Goal: Register for event/course

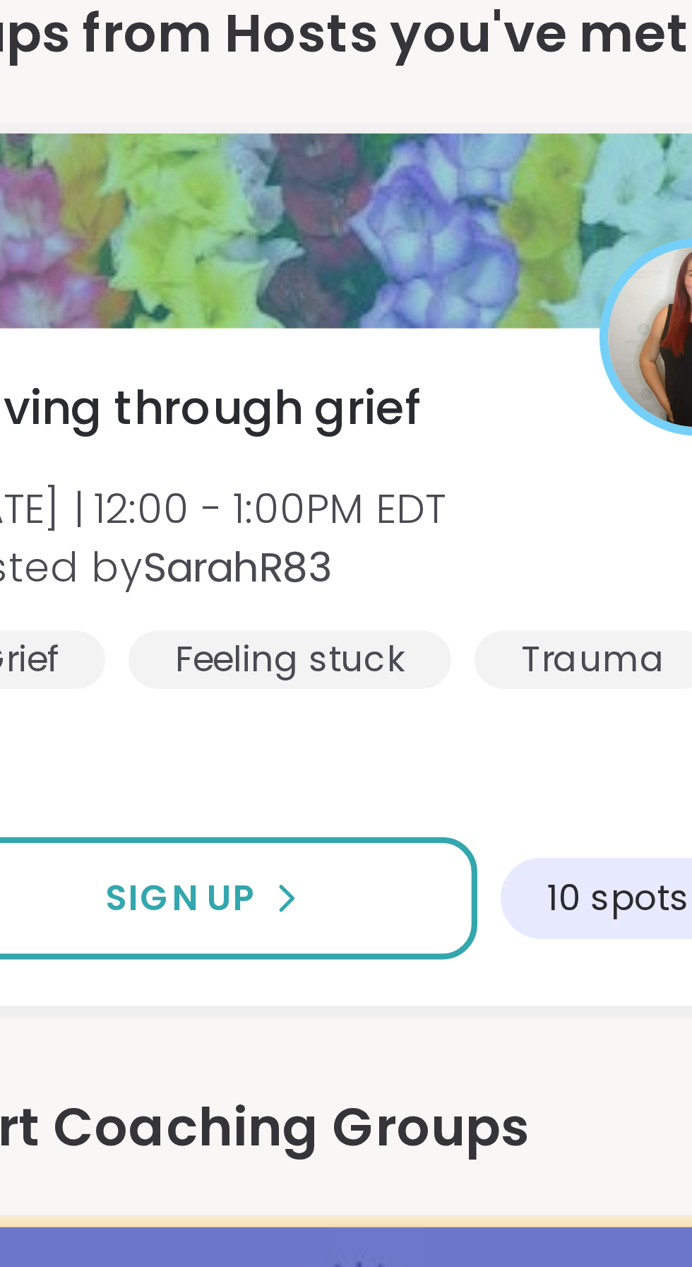
click at [102, 902] on span "Moving through grief" at bounding box center [90, 898] width 119 height 17
click at [112, 903] on span "Moving through grief" at bounding box center [90, 898] width 119 height 17
click at [117, 942] on b "SarahR83" at bounding box center [106, 937] width 46 height 14
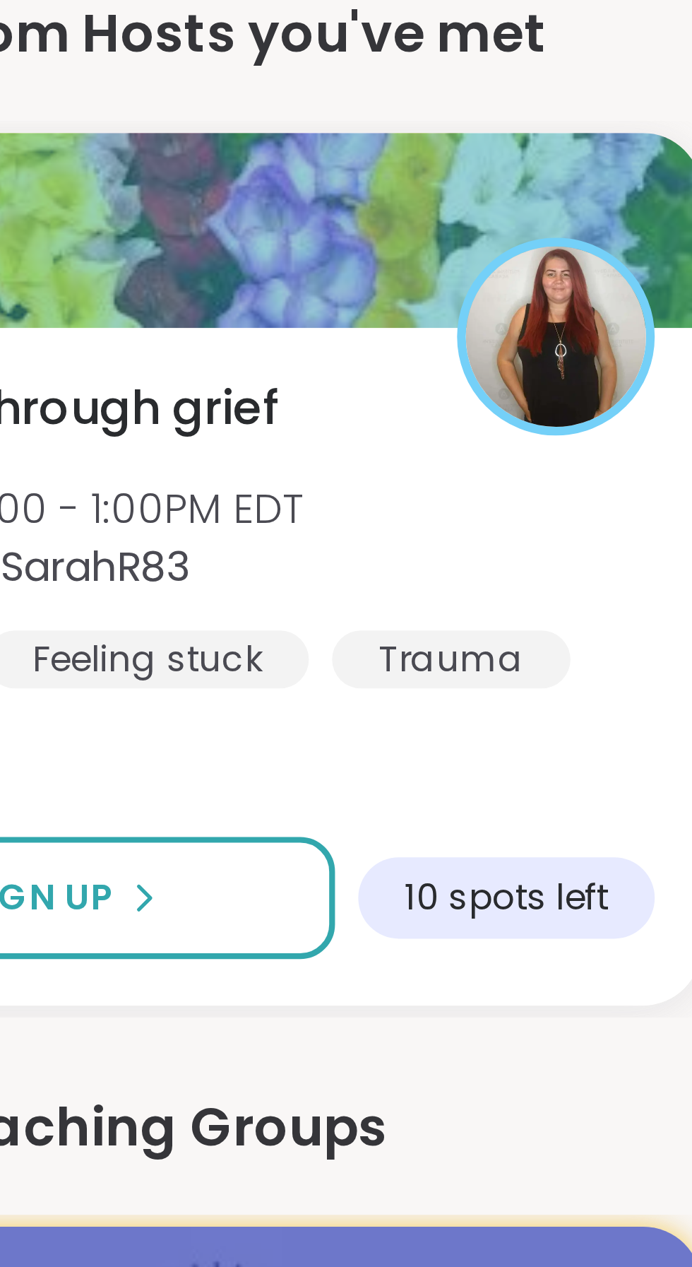
click at [132, 920] on span "[DATE] | 12:00 - 1:00PM EDT" at bounding box center [93, 922] width 125 height 14
click at [136, 901] on span "Moving through grief" at bounding box center [90, 898] width 119 height 17
click at [133, 1016] on button "Sign Up" at bounding box center [97, 1017] width 133 height 30
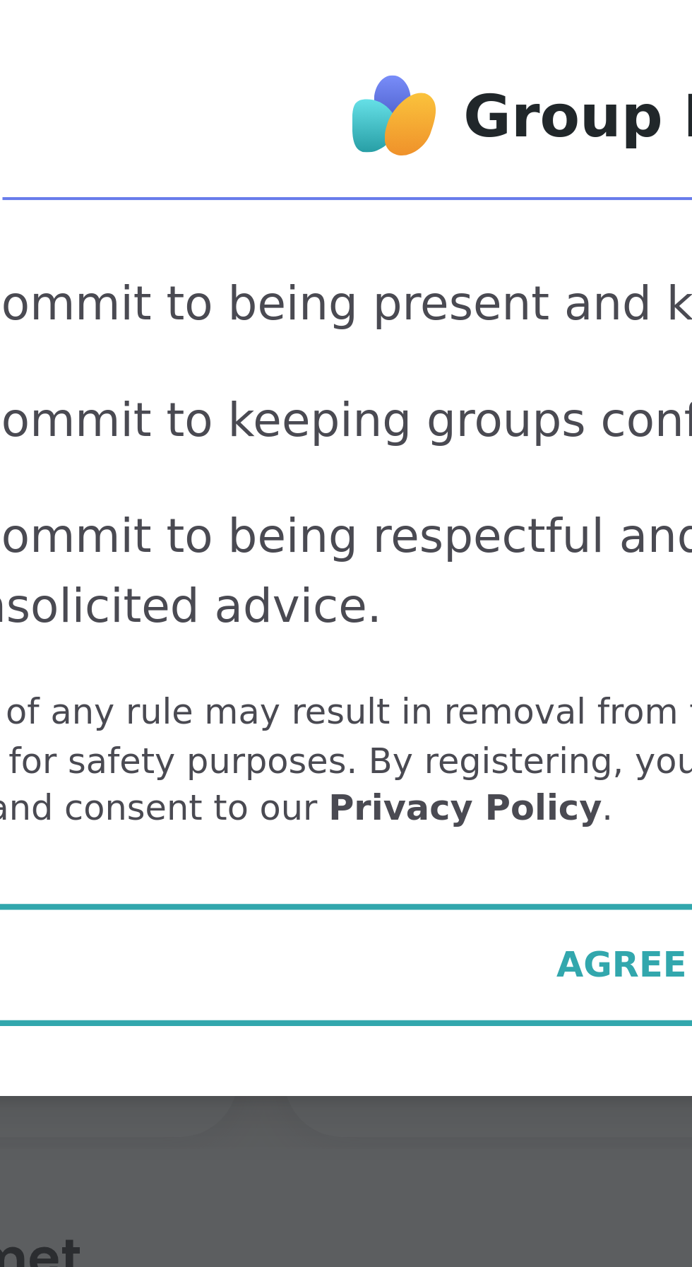
click at [342, 740] on span "Agree" at bounding box center [347, 736] width 32 height 13
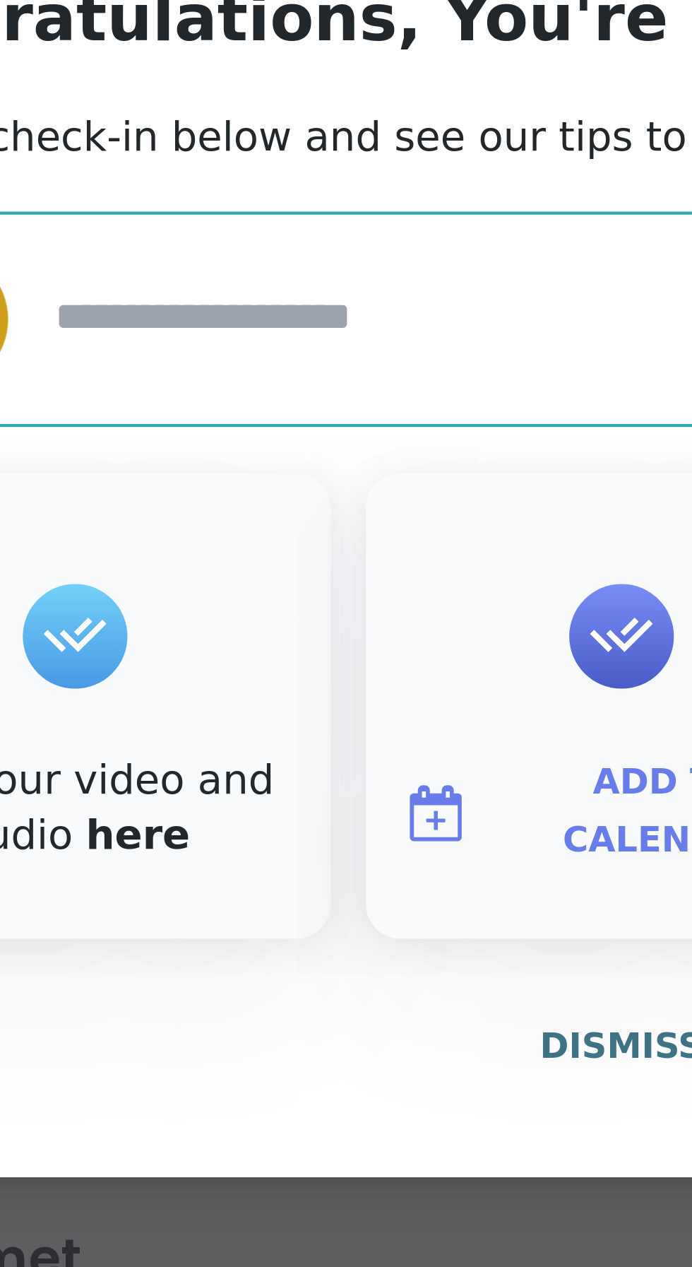
type textarea "*"
click at [344, 757] on span "Dismiss" at bounding box center [346, 756] width 40 height 10
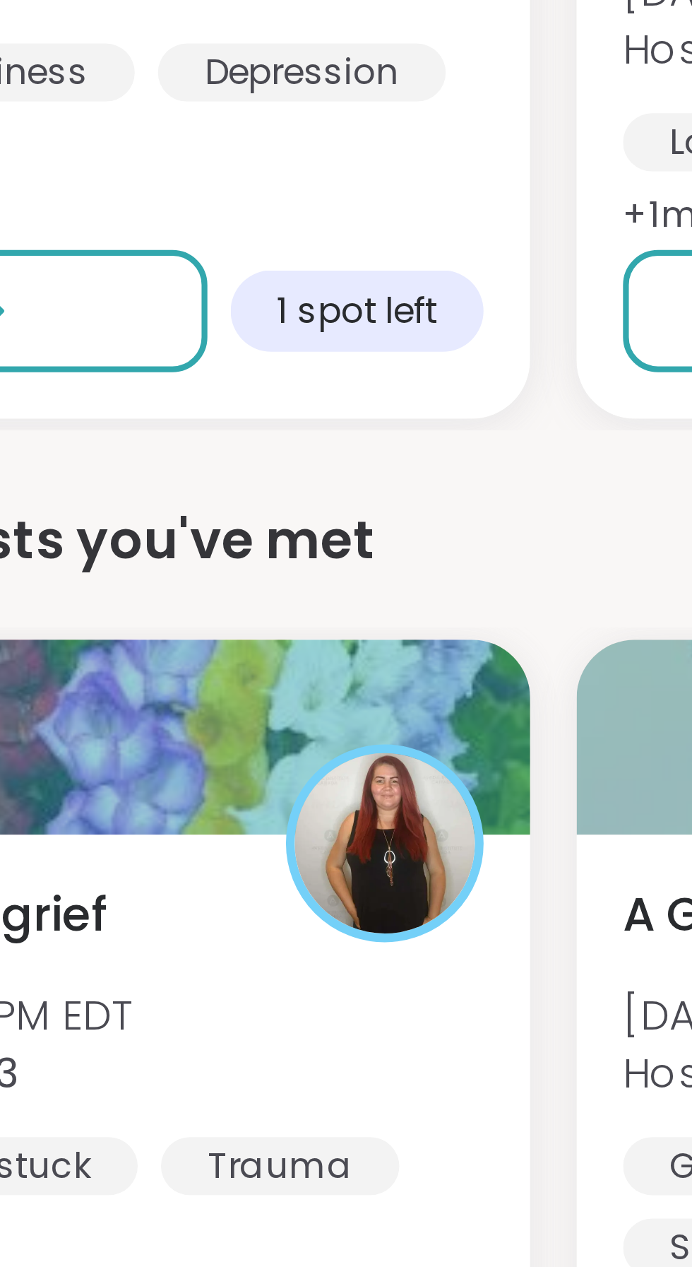
click at [148, 896] on span "Moving through grief" at bounding box center [90, 898] width 119 height 17
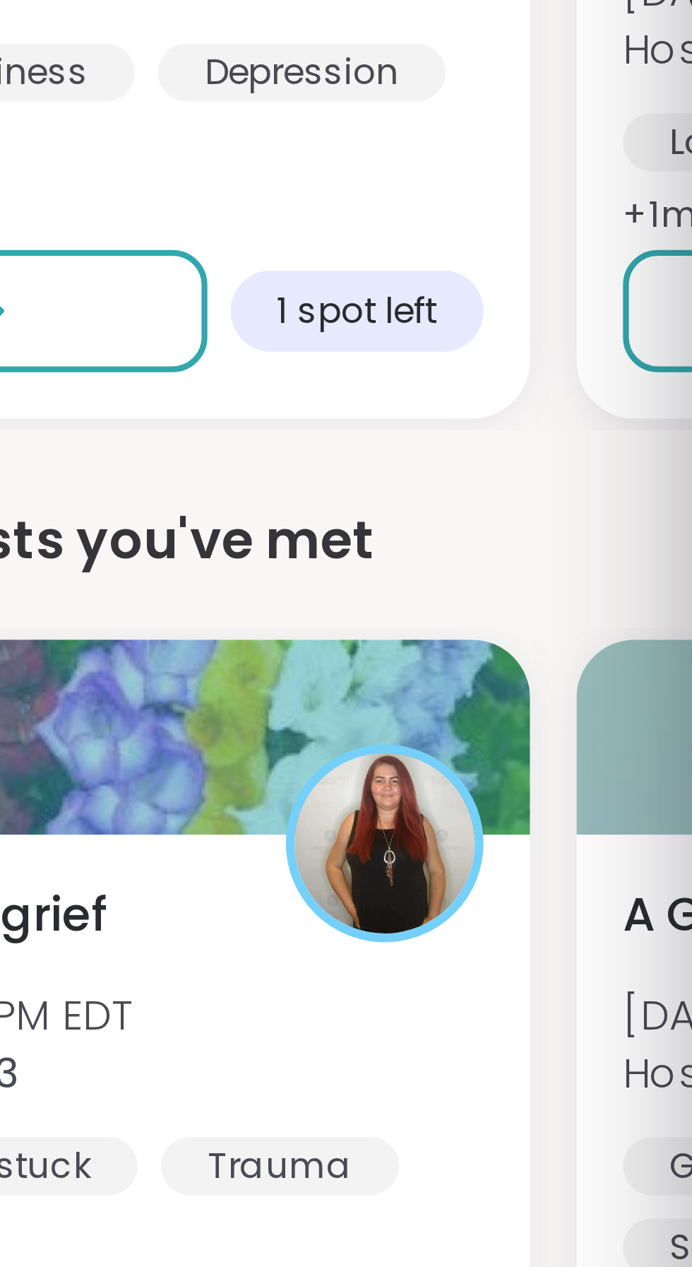
click at [175, 880] on div "Moving through grief [DATE] | 12:00 - 1:00PM EDT Hosted by SarahR83 Grief Feeli…" at bounding box center [136, 961] width 233 height 165
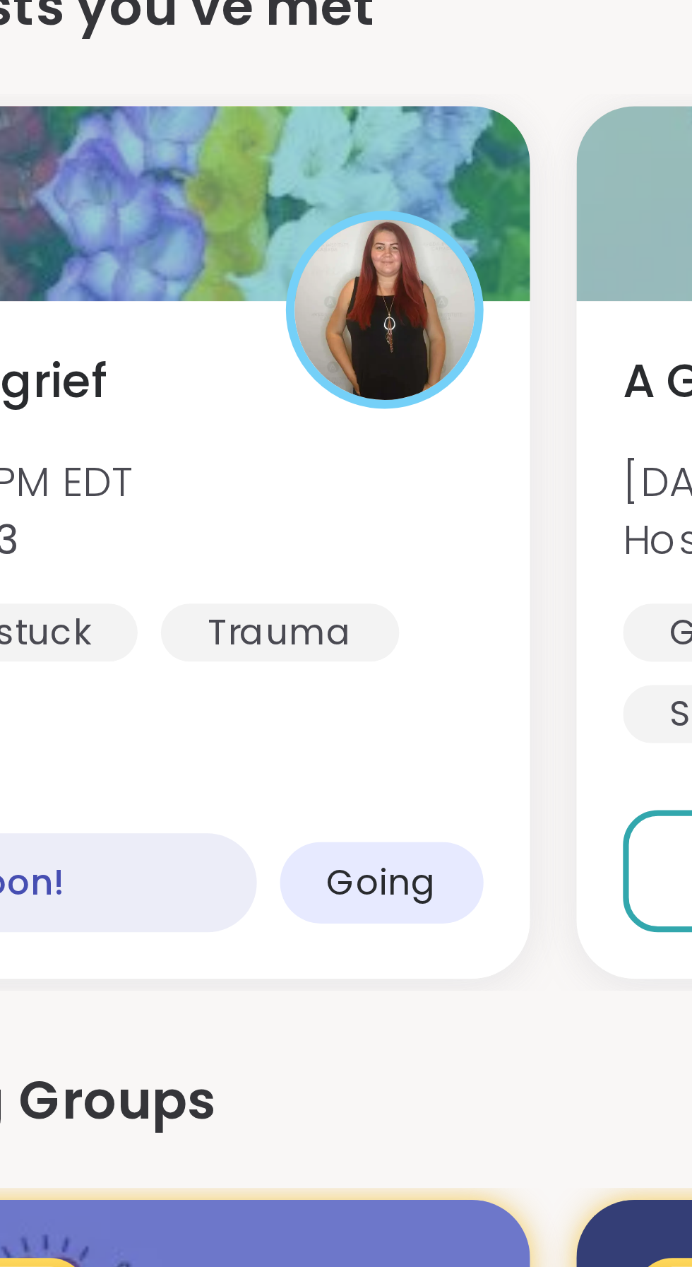
click at [217, 1026] on span "Going" at bounding box center [216, 1019] width 27 height 11
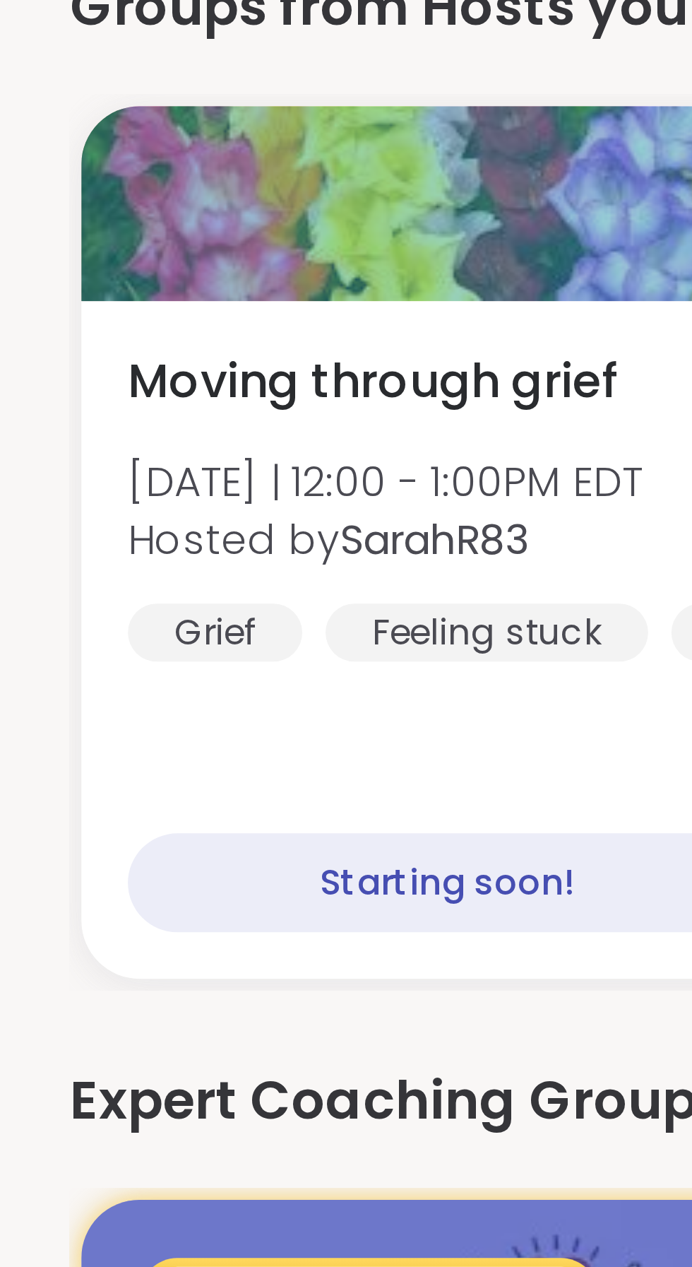
click at [119, 1026] on div "Starting soon!" at bounding box center [108, 1020] width 155 height 24
click at [66, 927] on span "[DATE] | 12:00 - 1:00PM EDT" at bounding box center [93, 922] width 125 height 14
click at [90, 903] on span "Moving through grief" at bounding box center [90, 898] width 119 height 17
click at [95, 901] on span "Moving through grief" at bounding box center [90, 898] width 119 height 17
click at [64, 931] on span "Hosted by SarahR83" at bounding box center [93, 937] width 125 height 14
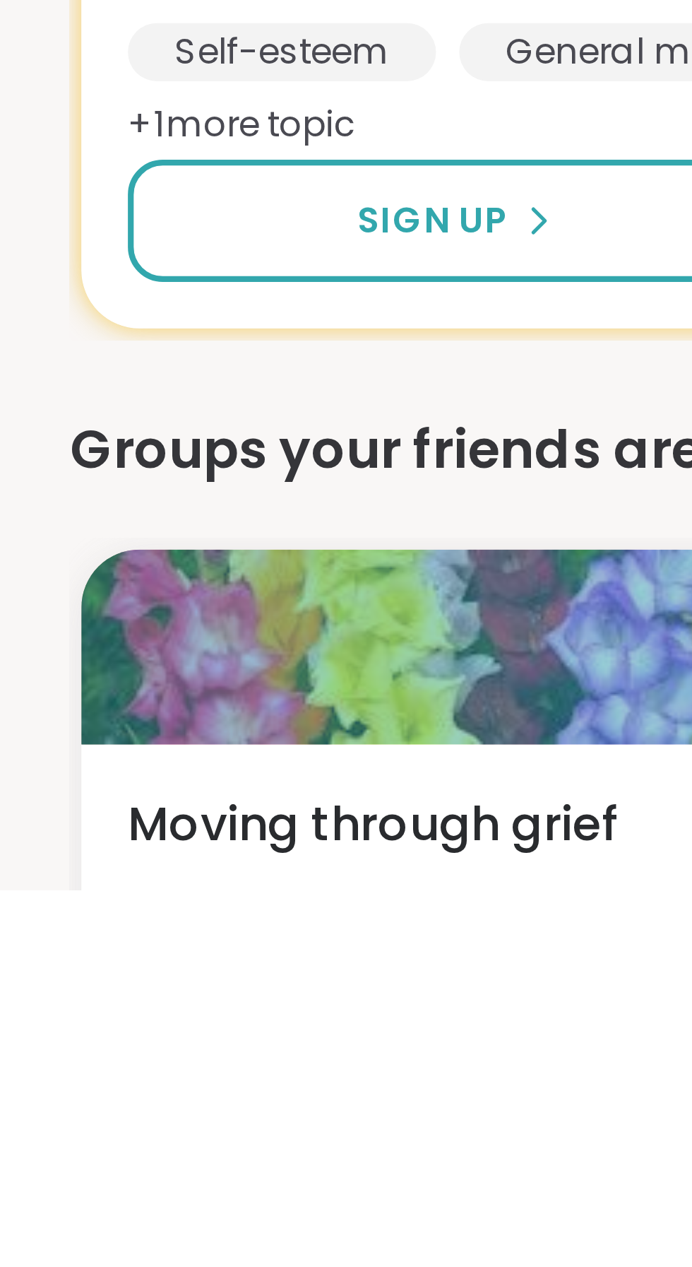
scroll to position [218, 0]
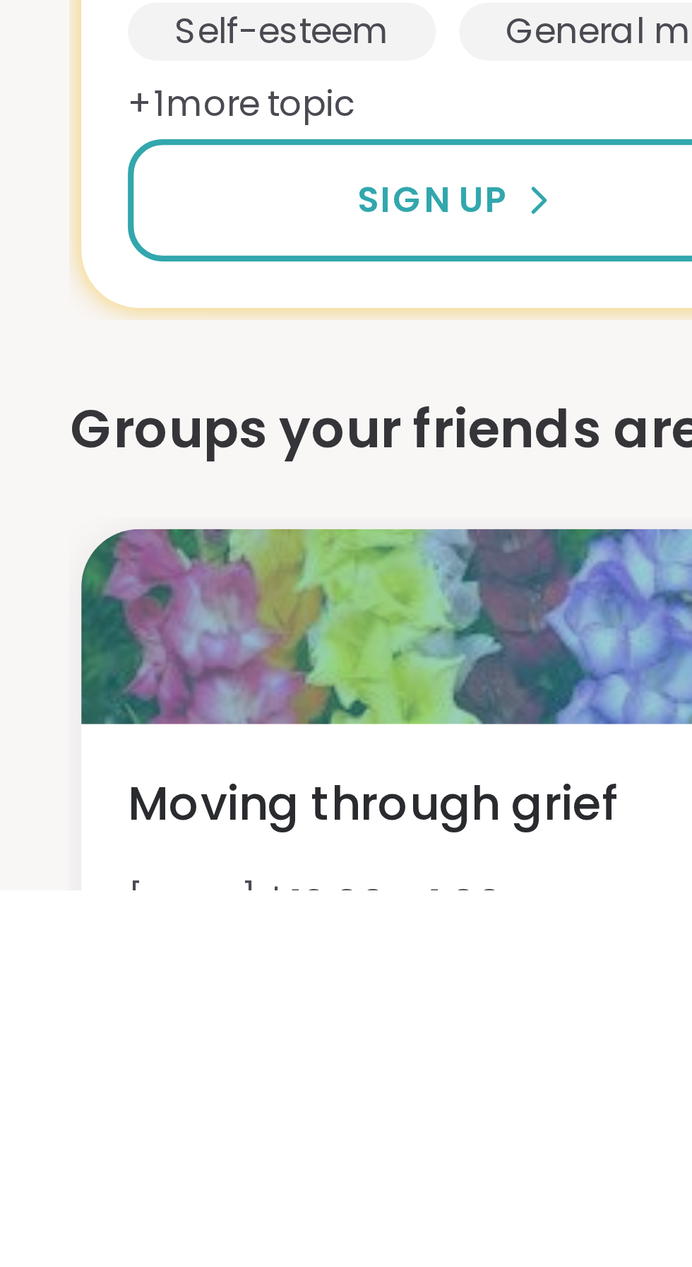
click at [65, 1258] on div "Moving through grief [DATE] | 12:00 - 1:00PM EDT Hosted by SarahR83 Grief Feeli…" at bounding box center [136, 1276] width 211 height 76
click at [95, 1266] on b "SarahR83" at bounding box center [106, 1284] width 46 height 14
